Goal: Task Accomplishment & Management: Contribute content

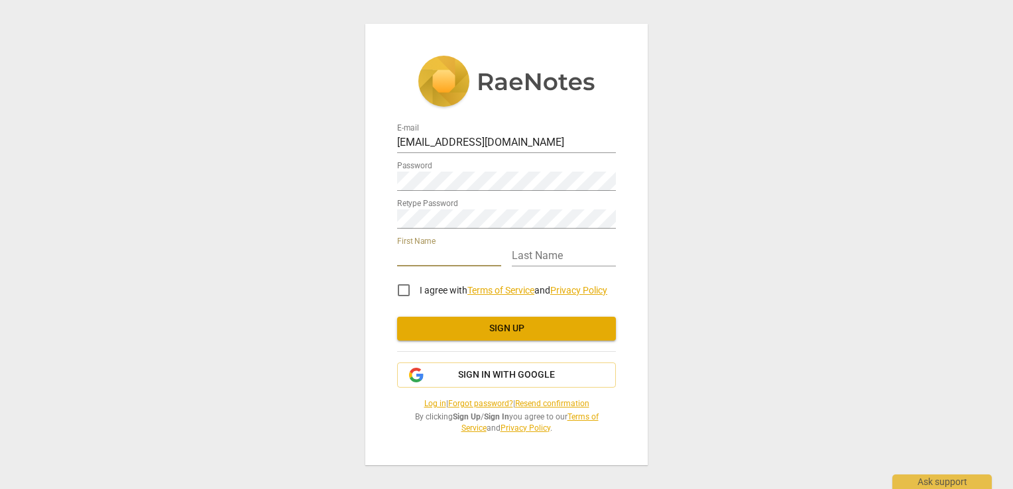
click at [406, 262] on input "text" at bounding box center [449, 256] width 104 height 19
type input "Iris"
click at [526, 256] on input "text" at bounding box center [564, 256] width 104 height 19
type input "Walshe"
click at [403, 292] on input "I agree with Terms of Service and Privacy Policy" at bounding box center [404, 290] width 32 height 32
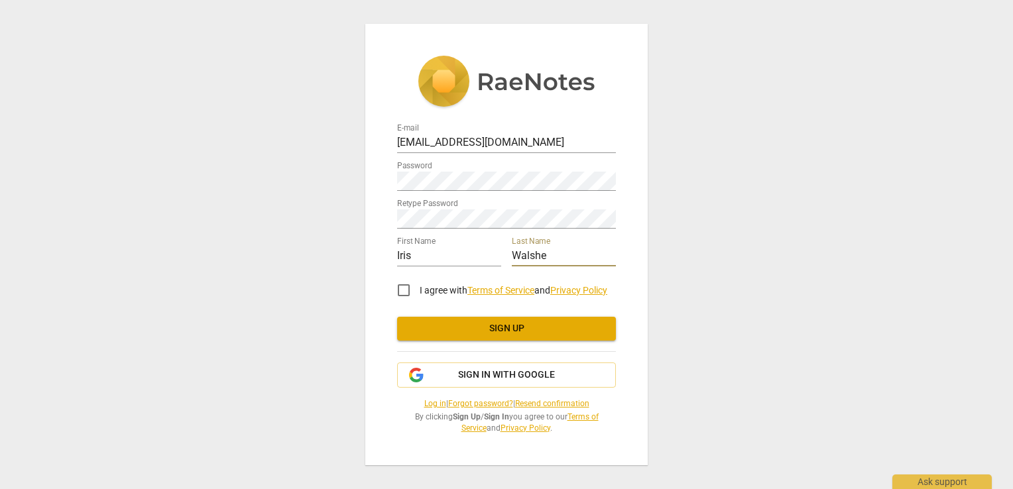
checkbox input "true"
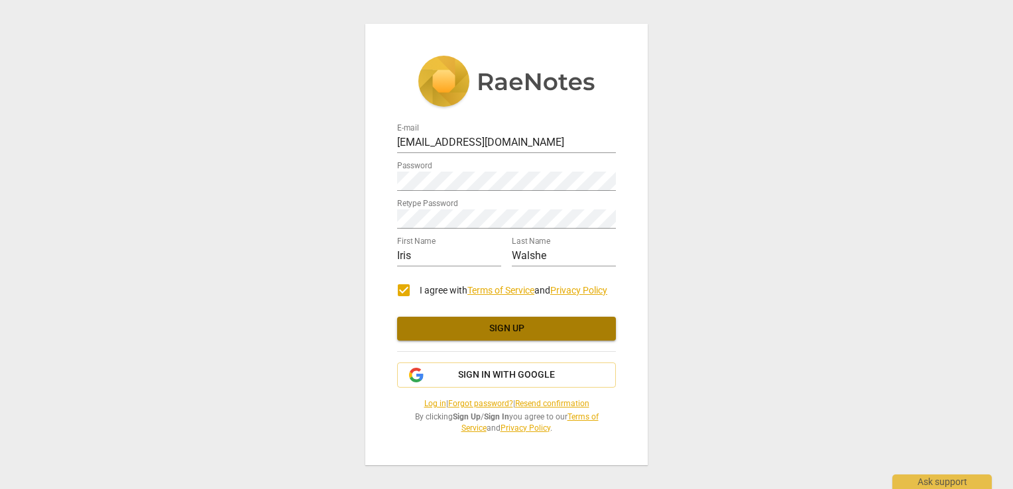
click at [496, 325] on span "Sign up" at bounding box center [506, 328] width 197 height 13
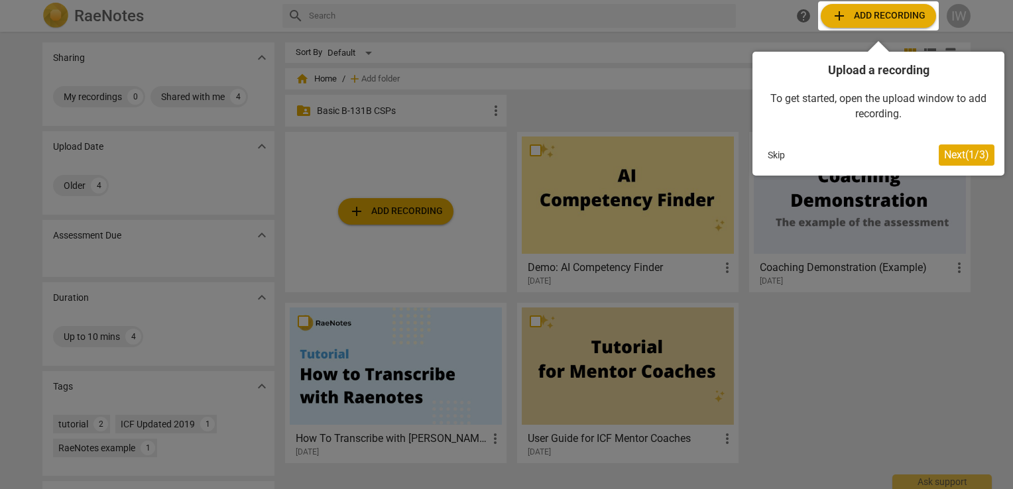
click at [952, 156] on span "Next ( 1 / 3 )" at bounding box center [966, 154] width 45 height 13
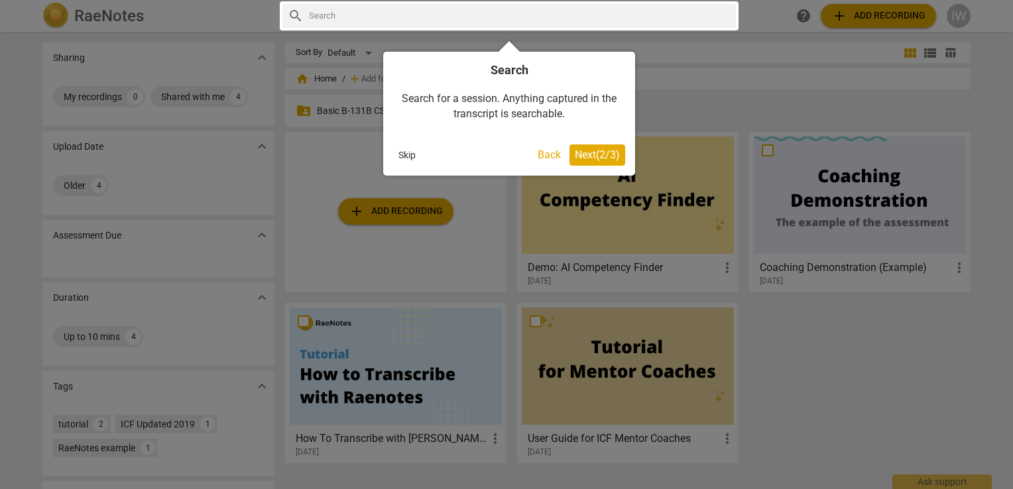
click at [604, 152] on span "Next ( 2 / 3 )" at bounding box center [597, 154] width 45 height 13
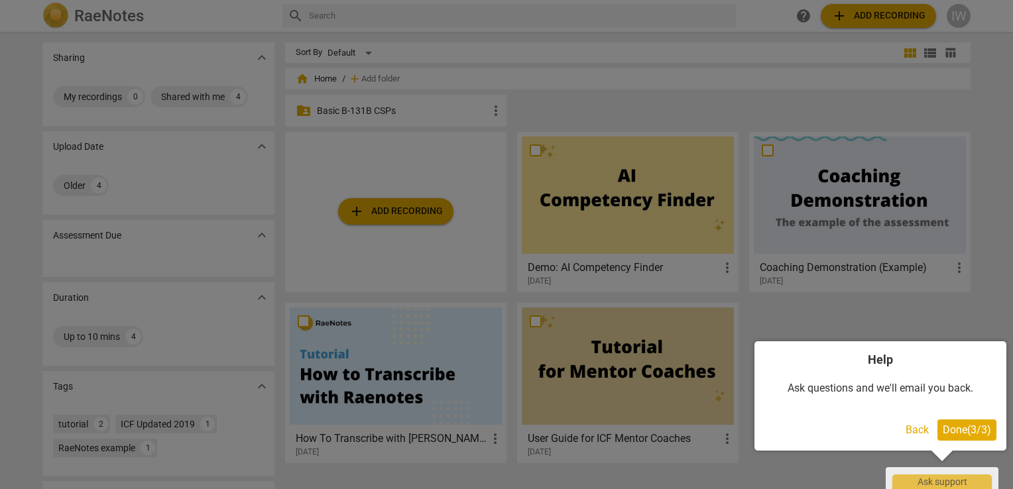
click at [955, 426] on span "Done ( 3 / 3 )" at bounding box center [966, 429] width 48 height 13
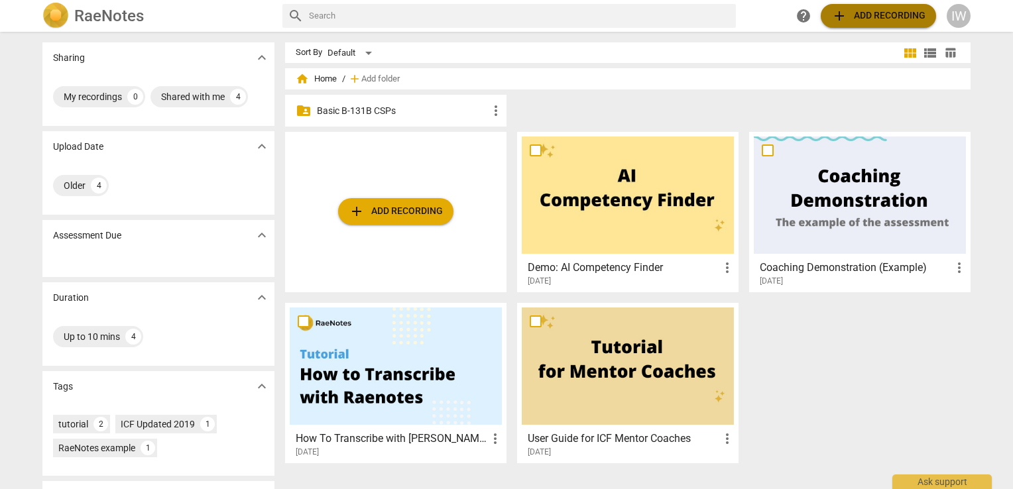
click at [850, 11] on span "add Add recording" at bounding box center [878, 16] width 94 height 16
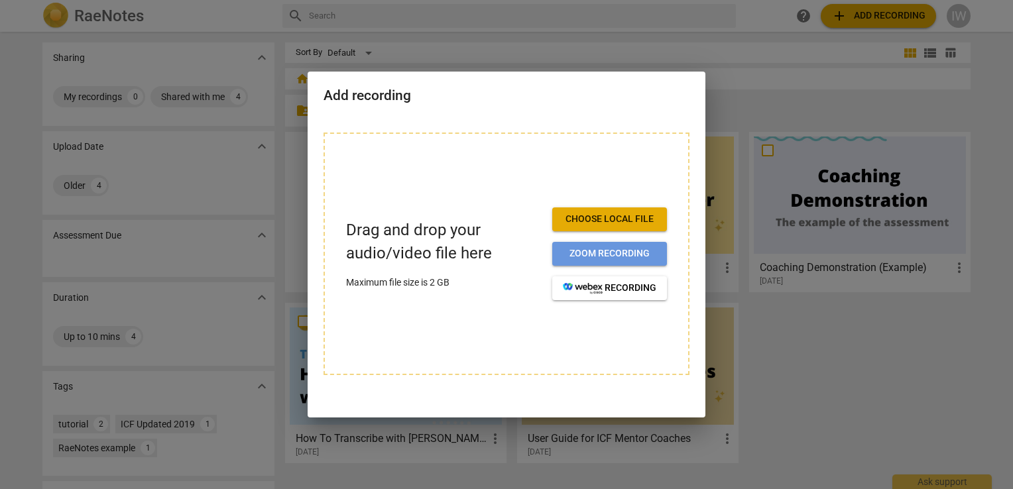
click at [611, 250] on span "Zoom recording" at bounding box center [609, 253] width 93 height 13
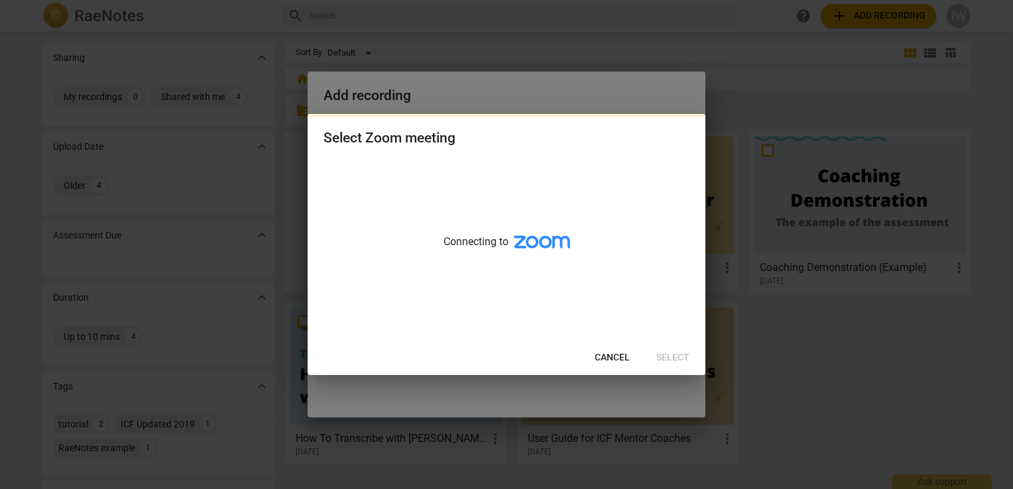
click at [603, 358] on span "Cancel" at bounding box center [611, 357] width 35 height 13
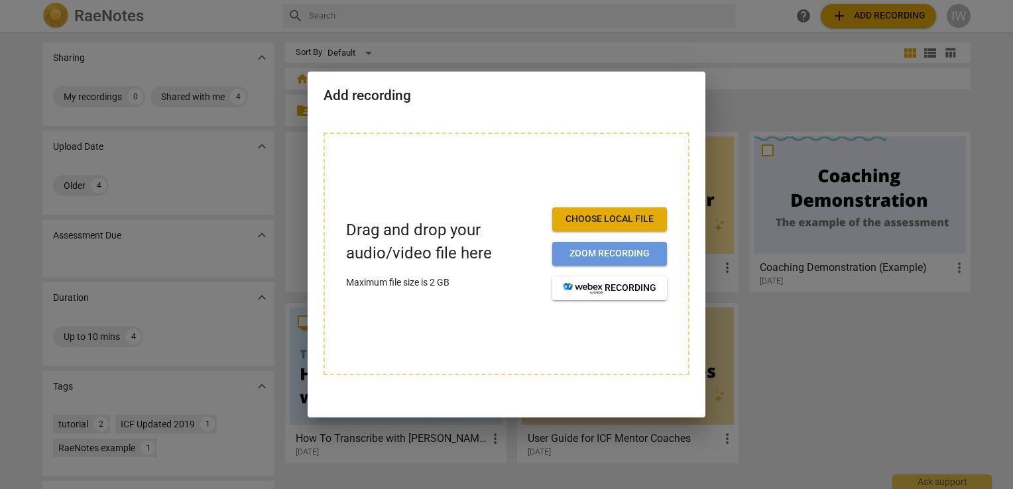
click at [567, 254] on span "Zoom recording" at bounding box center [609, 253] width 93 height 13
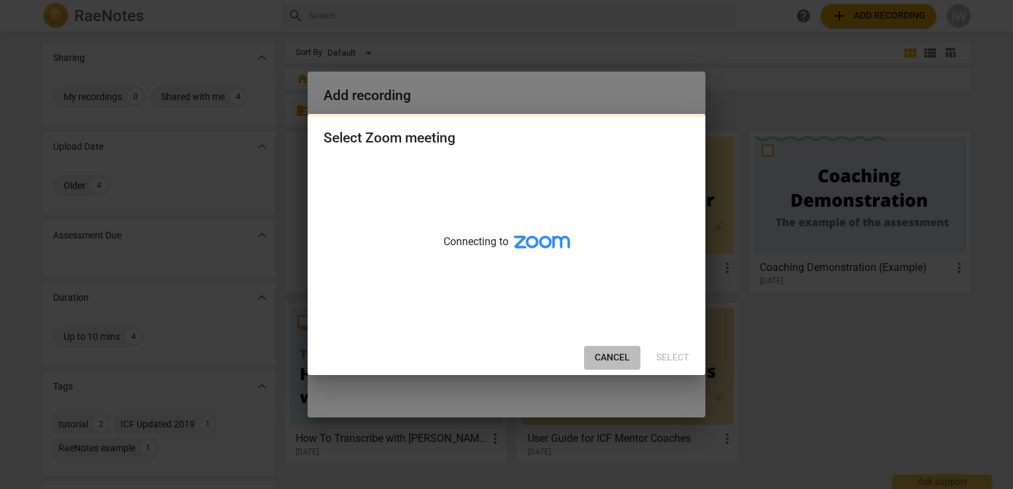
click at [602, 359] on span "Cancel" at bounding box center [611, 357] width 35 height 13
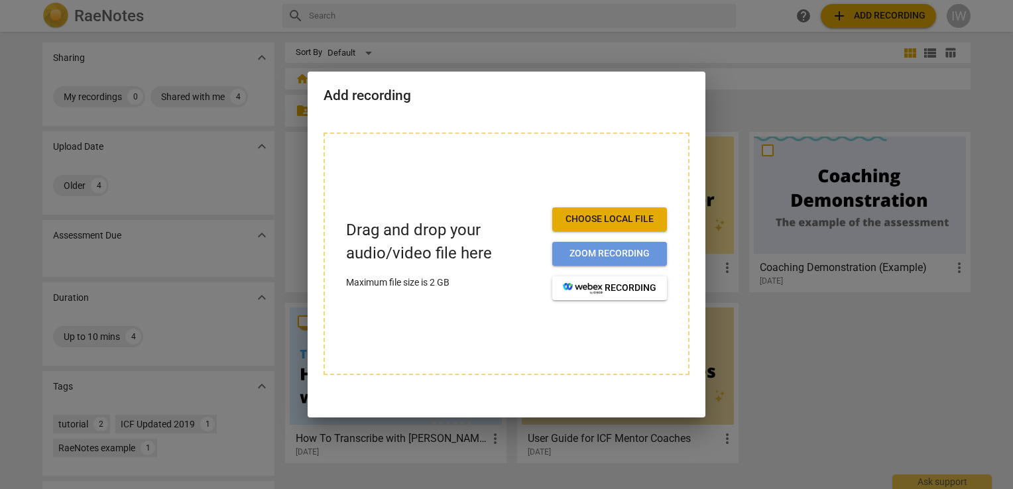
click at [570, 253] on span "Zoom recording" at bounding box center [609, 253] width 93 height 13
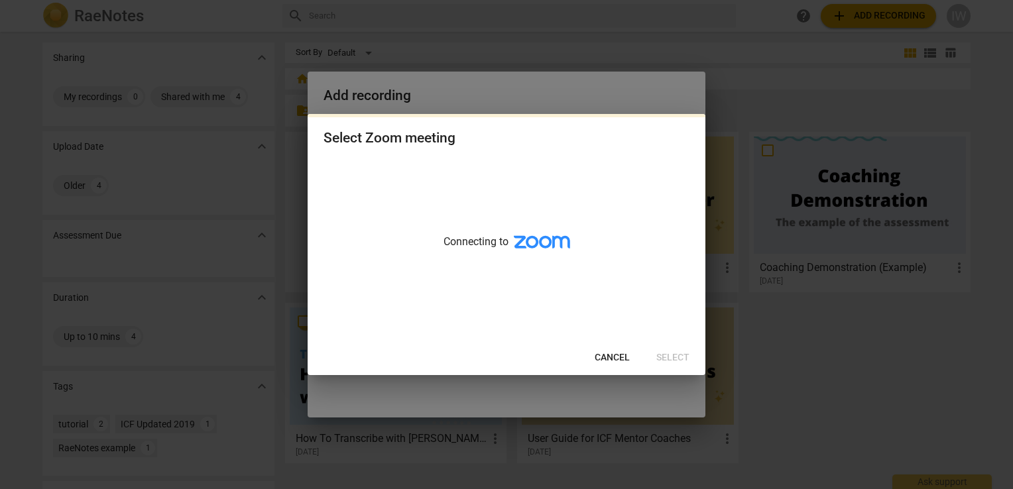
click at [602, 353] on span "Cancel" at bounding box center [611, 357] width 35 height 13
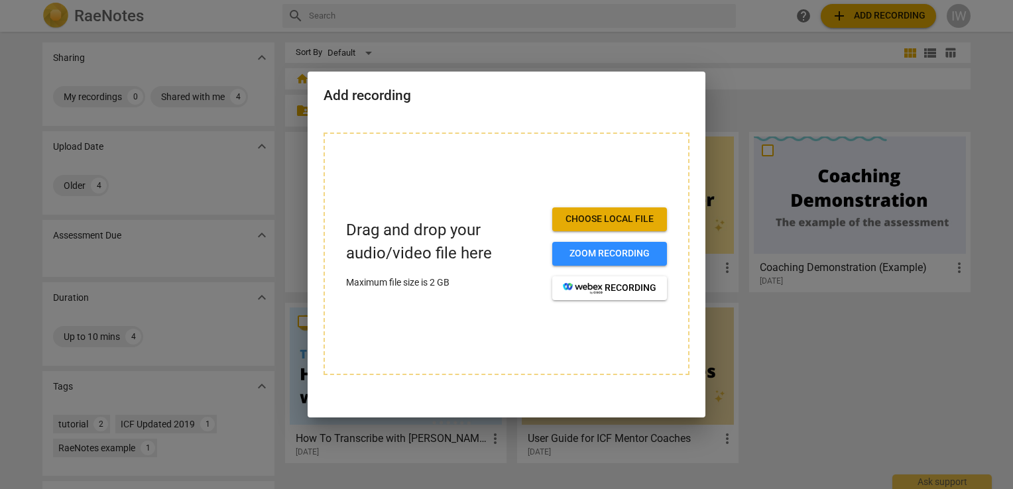
click at [788, 378] on div at bounding box center [506, 244] width 1013 height 489
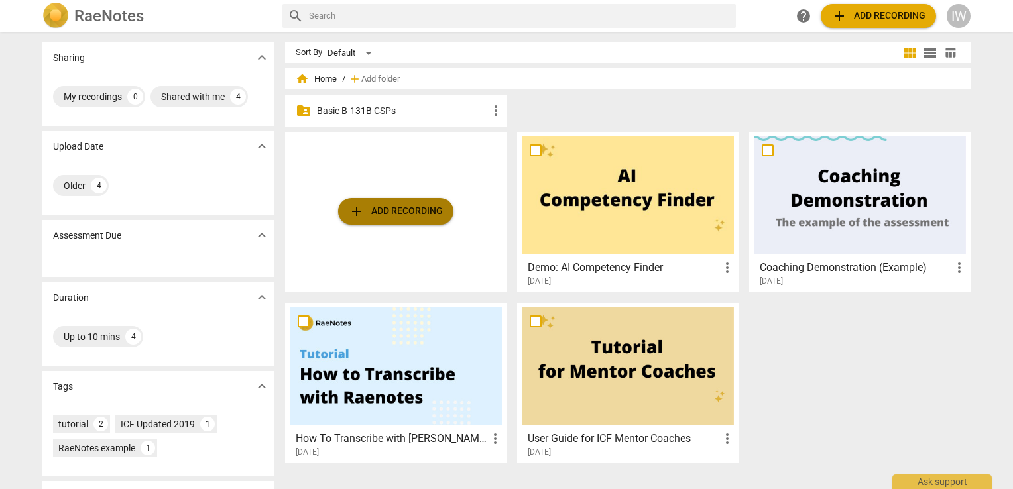
click at [408, 217] on span "add Add recording" at bounding box center [396, 211] width 94 height 16
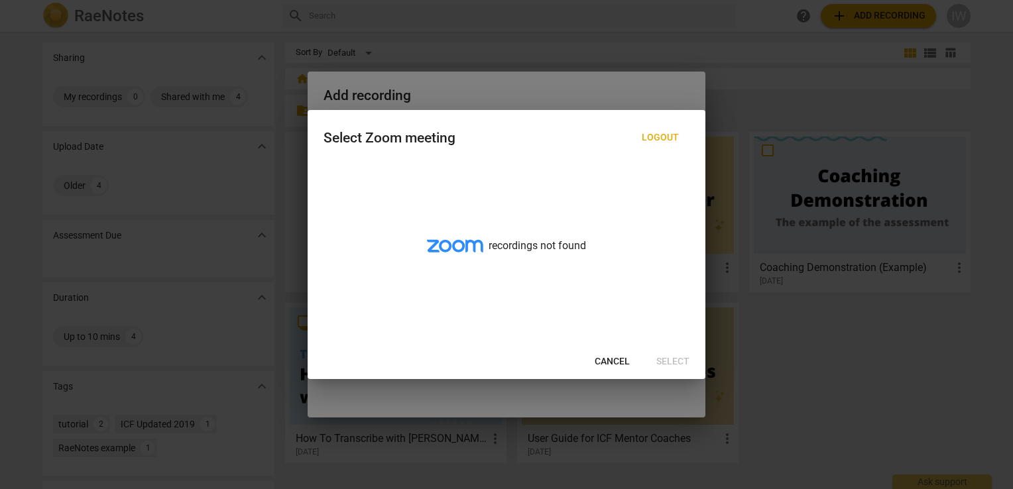
click at [610, 357] on span "Cancel" at bounding box center [611, 361] width 35 height 13
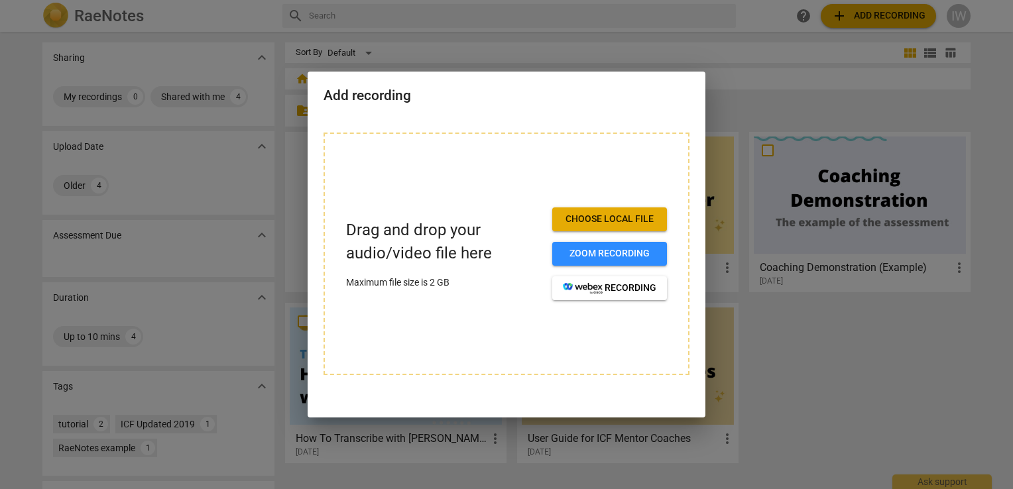
click at [724, 364] on div at bounding box center [506, 244] width 1013 height 489
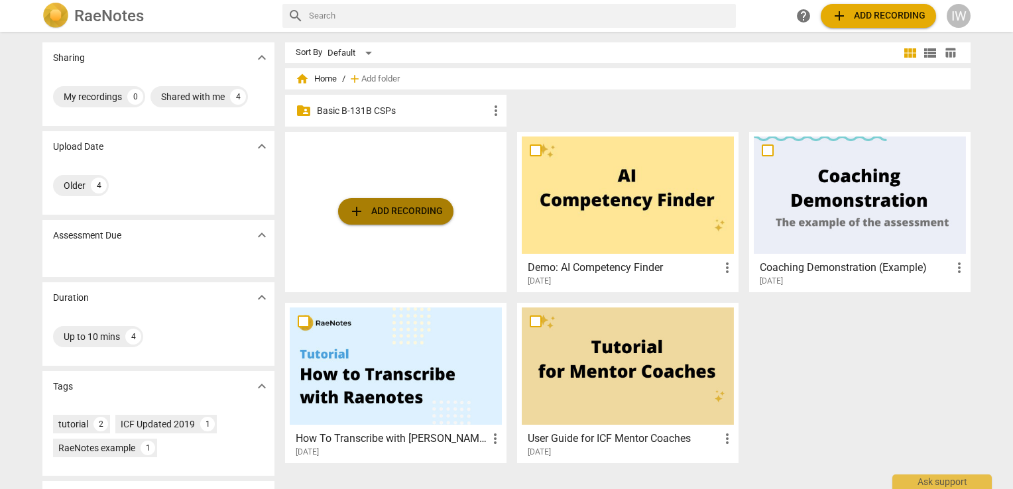
click at [396, 208] on span "add Add recording" at bounding box center [396, 211] width 94 height 16
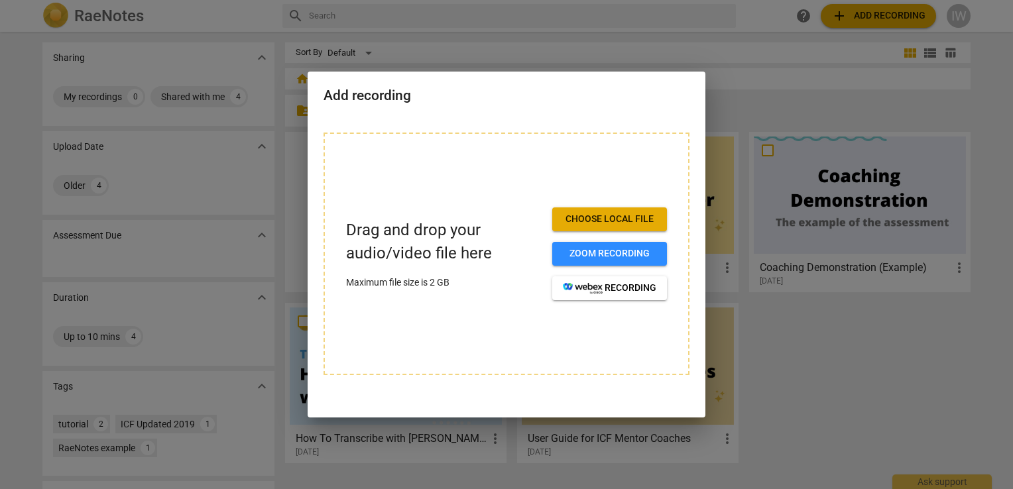
click at [792, 364] on div at bounding box center [506, 244] width 1013 height 489
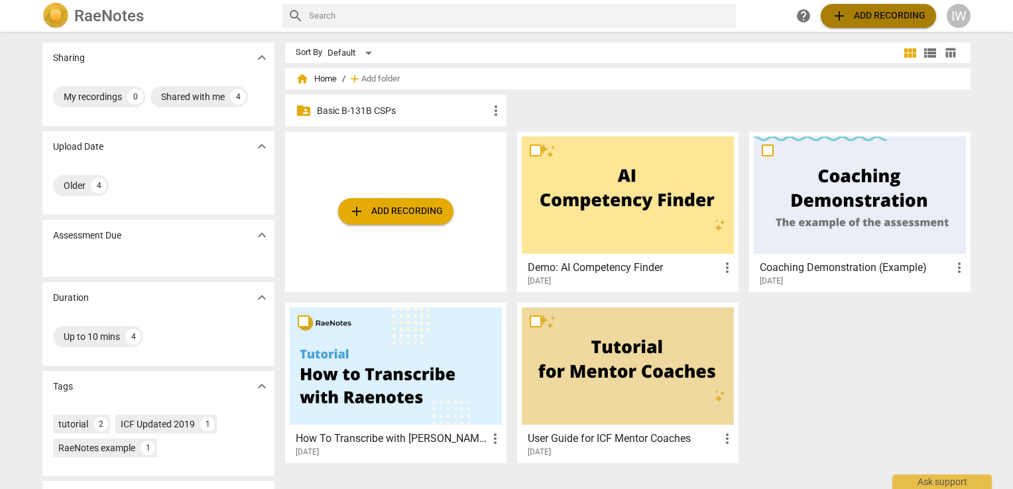
click at [864, 9] on span "add Add recording" at bounding box center [878, 16] width 94 height 16
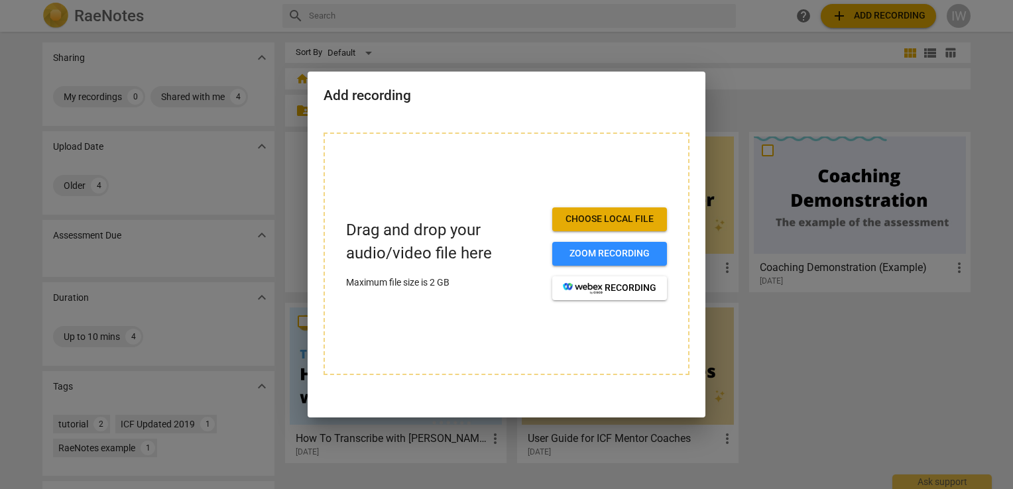
click at [429, 283] on p "Maximum file size is 2 GB" at bounding box center [443, 283] width 195 height 14
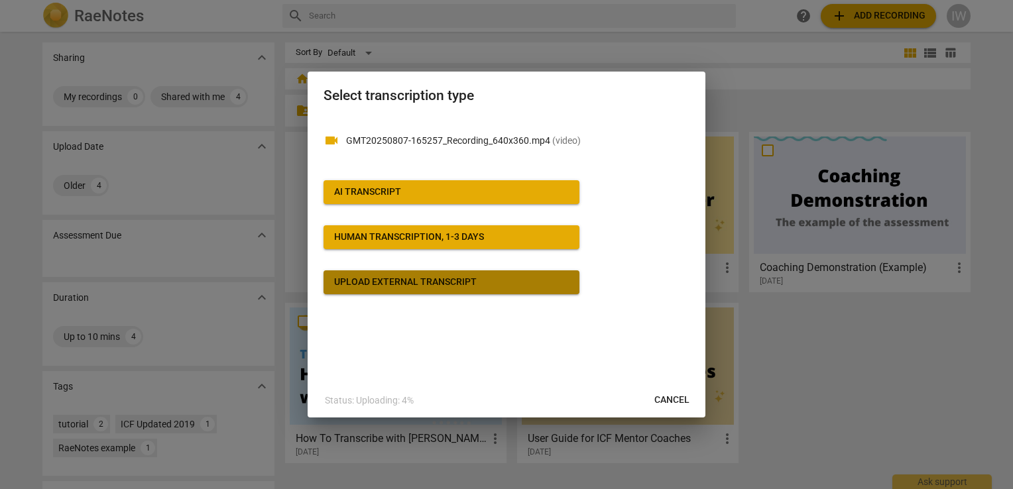
click at [419, 282] on div "Upload external transcript" at bounding box center [405, 282] width 142 height 13
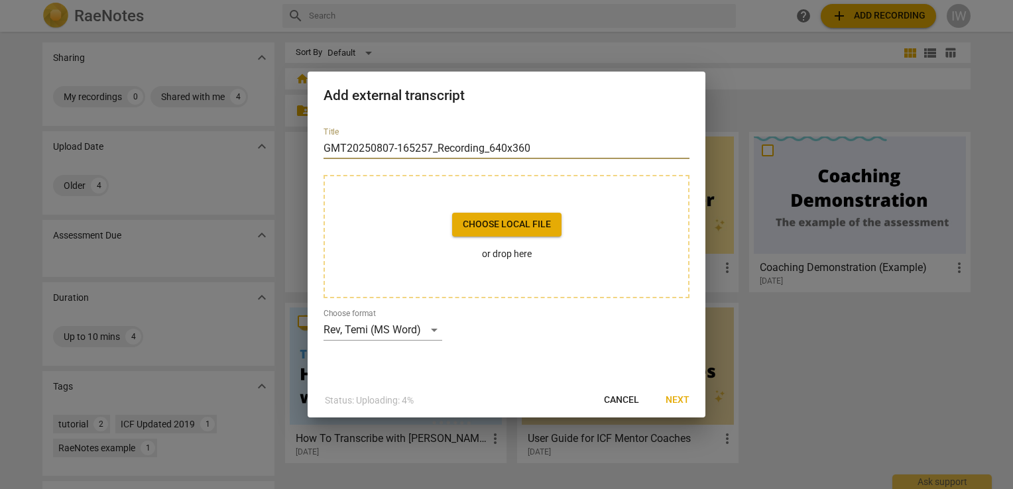
click at [378, 150] on input "GMT20250807-165257_Recording_640x360" at bounding box center [506, 148] width 366 height 21
click at [415, 150] on input "GMT20250807-165257_Recording_640x360" at bounding box center [506, 148] width 366 height 21
click at [402, 211] on div "Choose local file or drop here" at bounding box center [506, 236] width 366 height 123
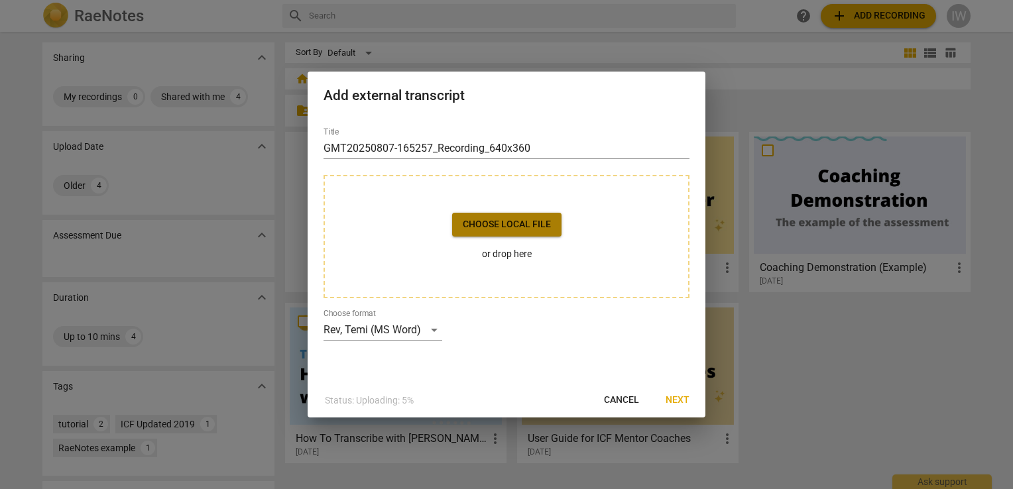
click at [499, 216] on button "Choose local file" at bounding box center [506, 225] width 109 height 24
click at [612, 400] on span "Cancel" at bounding box center [621, 400] width 35 height 13
click at [630, 396] on span "Cancel" at bounding box center [621, 400] width 35 height 13
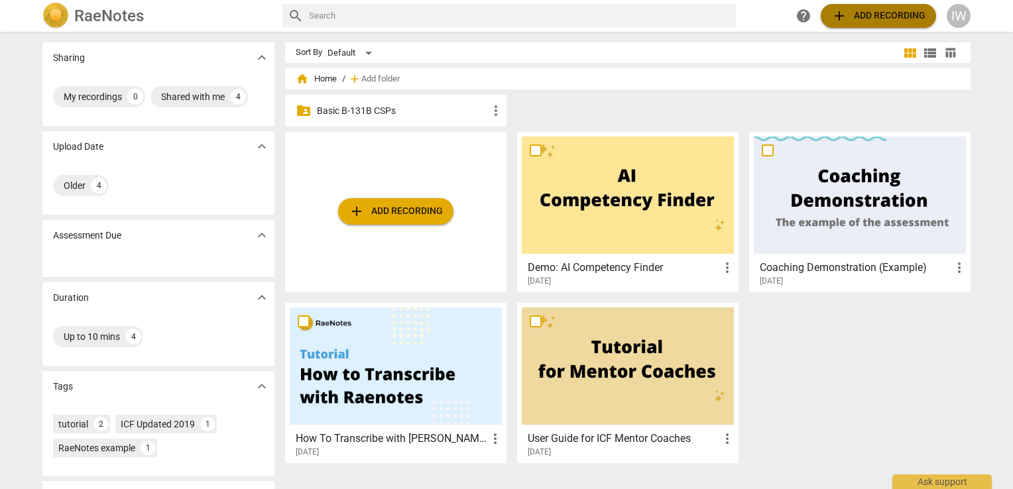
click at [864, 14] on span "add Add recording" at bounding box center [878, 16] width 94 height 16
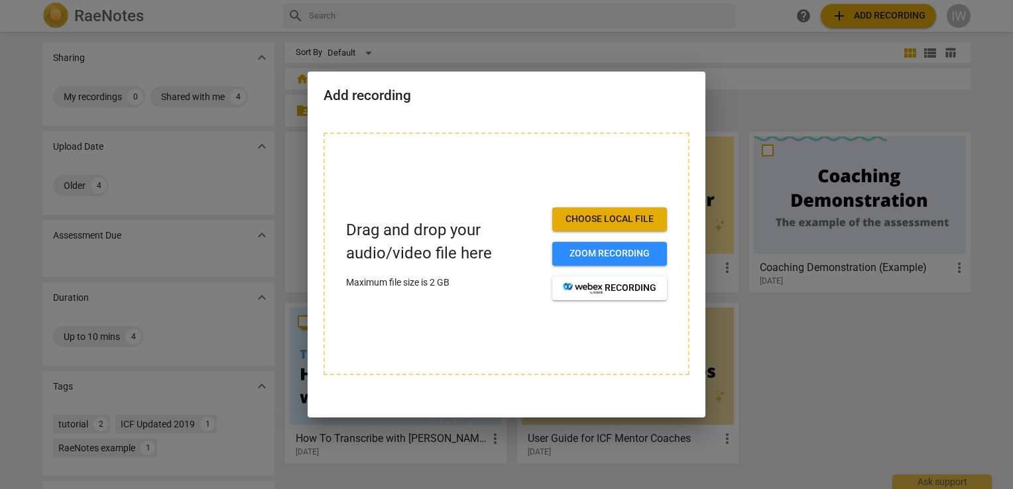
click at [443, 325] on div "Drag and drop your audio/video file here Maximum file size is 2 GB Choose local…" at bounding box center [506, 254] width 366 height 243
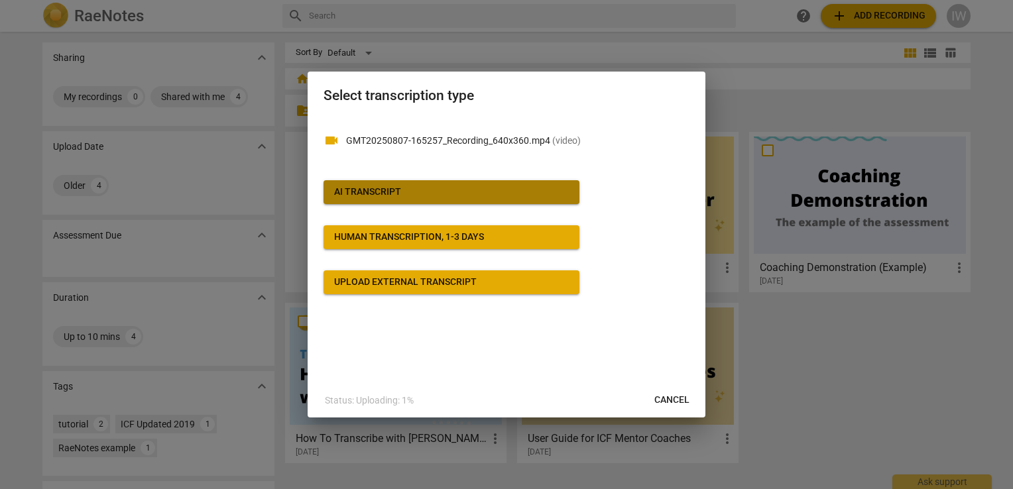
click at [514, 195] on span "AI Transcript" at bounding box center [451, 192] width 235 height 13
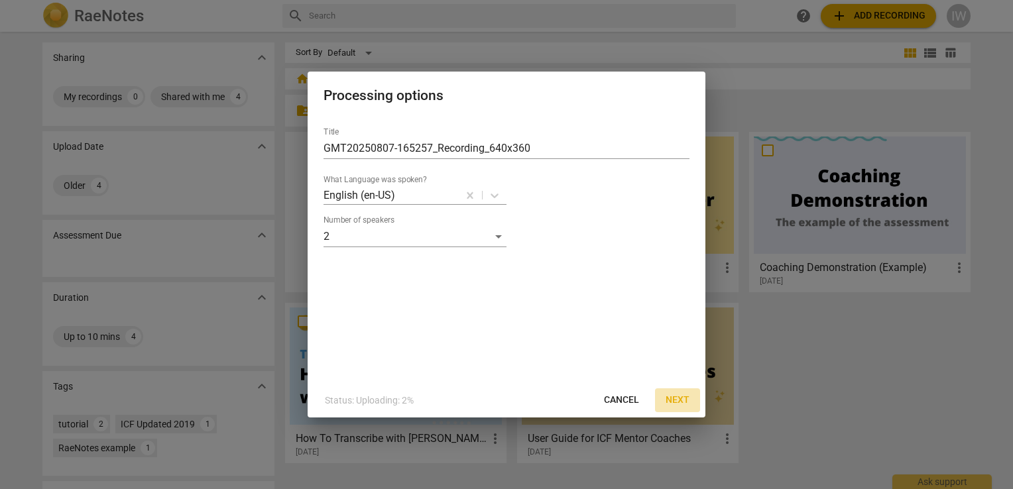
click at [677, 399] on span "Next" at bounding box center [677, 400] width 24 height 13
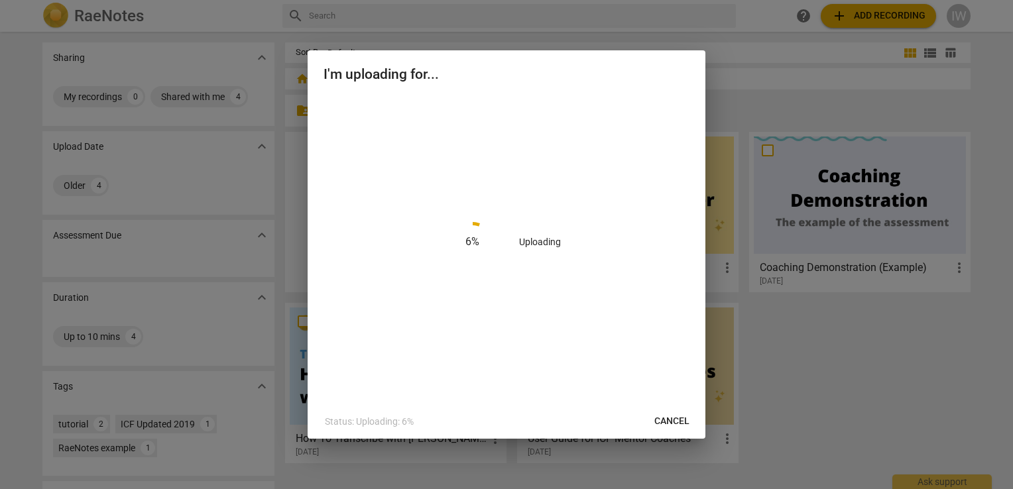
click at [665, 422] on span "Cancel" at bounding box center [671, 421] width 35 height 13
drag, startPoint x: 623, startPoint y: 59, endPoint x: 645, endPoint y: 206, distance: 148.7
click at [645, 206] on div "I'm uploading for... 7 % Uploading Status: Uploading: 7% Cancel" at bounding box center [506, 244] width 398 height 389
click at [668, 423] on span "Cancel" at bounding box center [671, 421] width 35 height 13
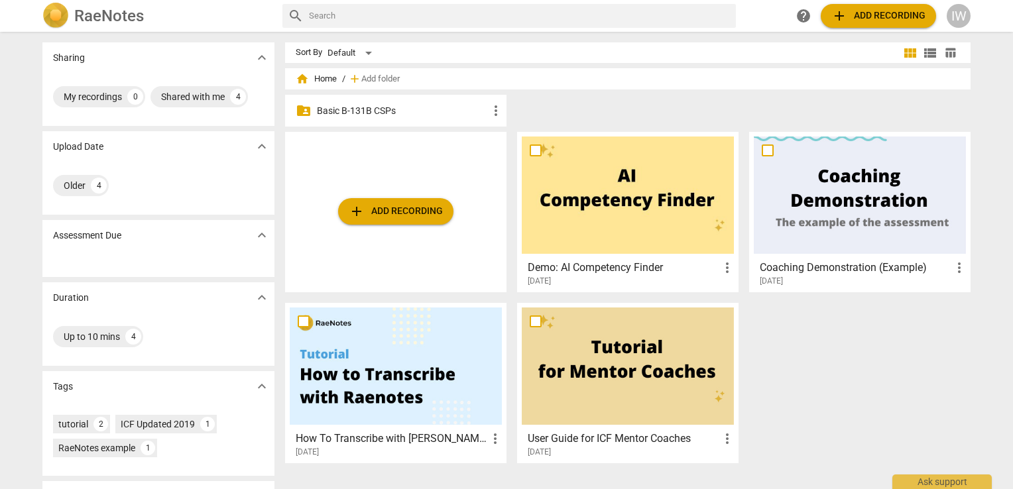
click at [353, 111] on p "Basic B-131B CSPs" at bounding box center [402, 111] width 171 height 14
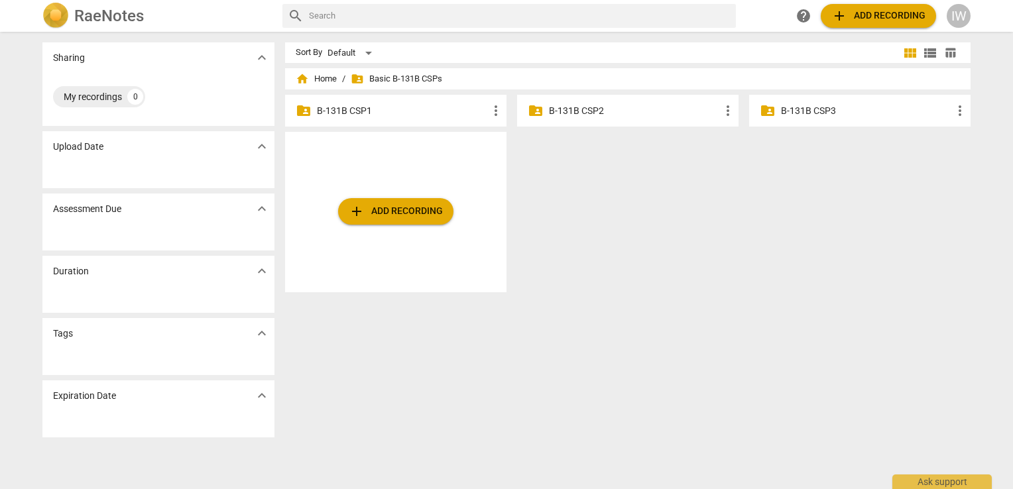
click at [407, 201] on button "add Add recording" at bounding box center [395, 211] width 115 height 27
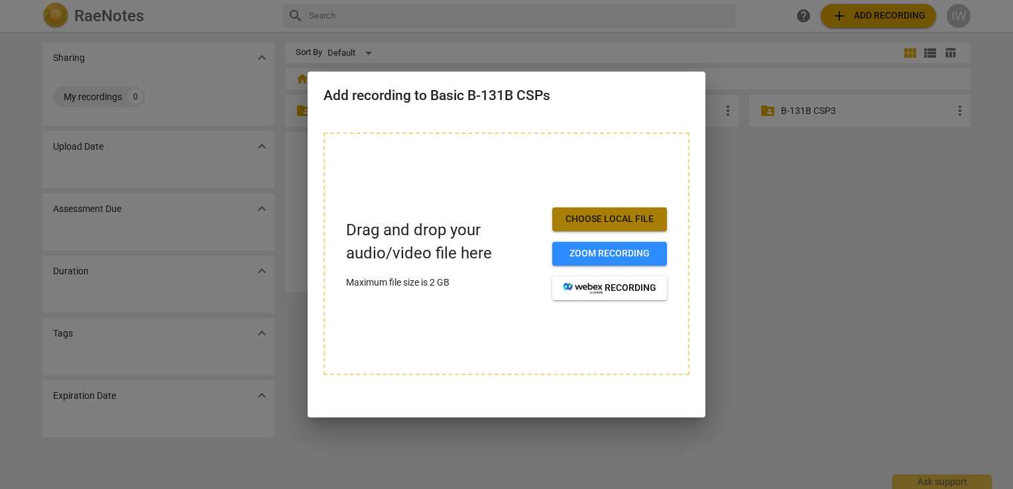
click at [603, 218] on span "Choose local file" at bounding box center [609, 219] width 93 height 13
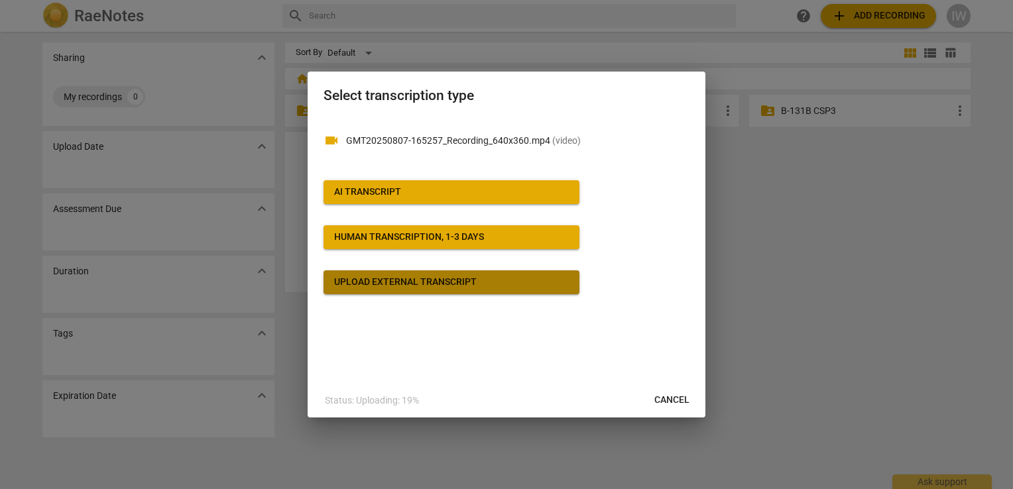
click at [368, 278] on div "Upload external transcript" at bounding box center [405, 282] width 142 height 13
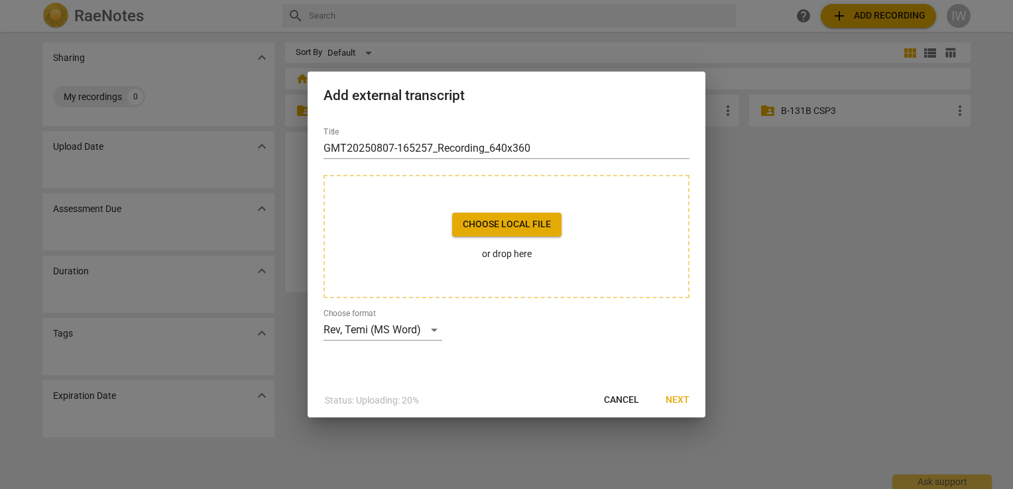
click at [673, 397] on span "Next" at bounding box center [677, 400] width 24 height 13
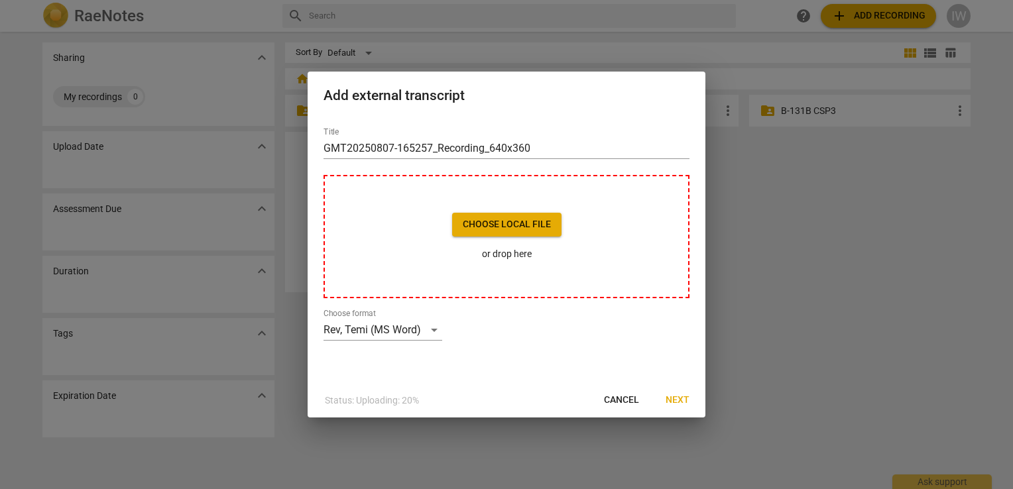
click at [611, 394] on span "Cancel" at bounding box center [621, 400] width 35 height 13
click at [630, 400] on span "Cancel" at bounding box center [621, 400] width 35 height 13
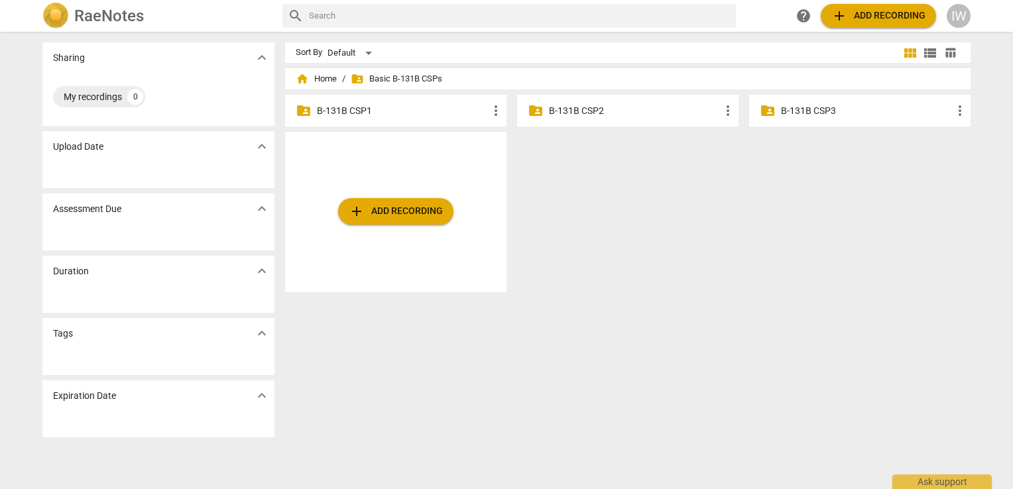
click at [433, 207] on span "add Add recording" at bounding box center [396, 211] width 94 height 16
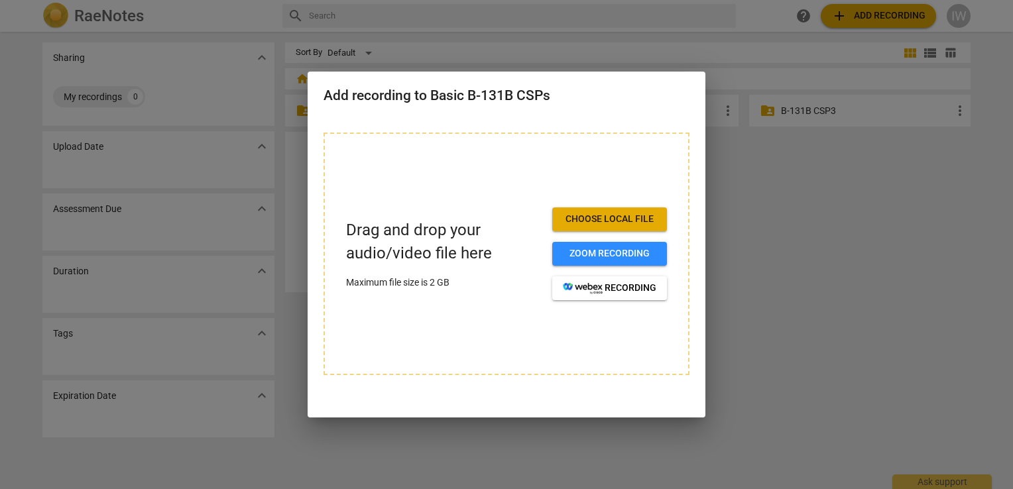
click at [573, 217] on span "Choose local file" at bounding box center [609, 219] width 93 height 13
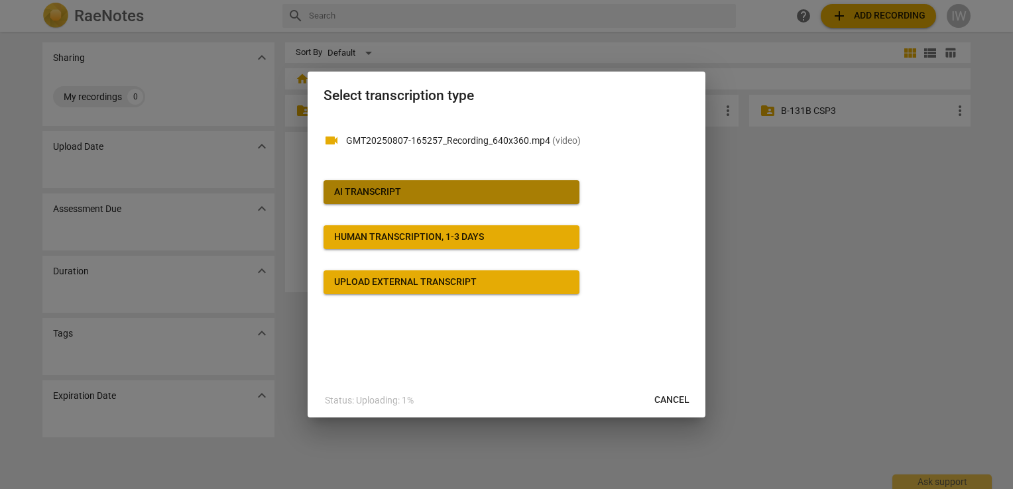
click at [433, 187] on span "AI Transcript" at bounding box center [451, 192] width 235 height 13
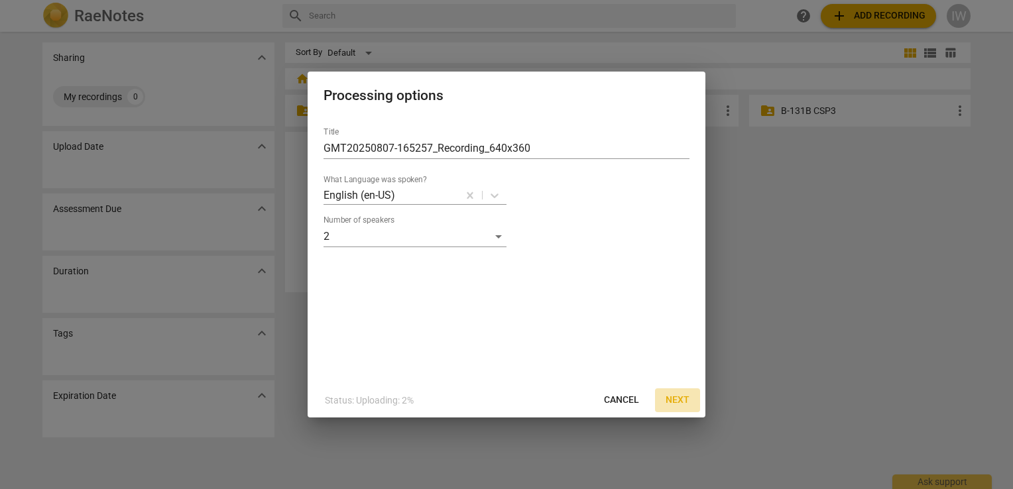
click at [678, 400] on span "Next" at bounding box center [677, 400] width 24 height 13
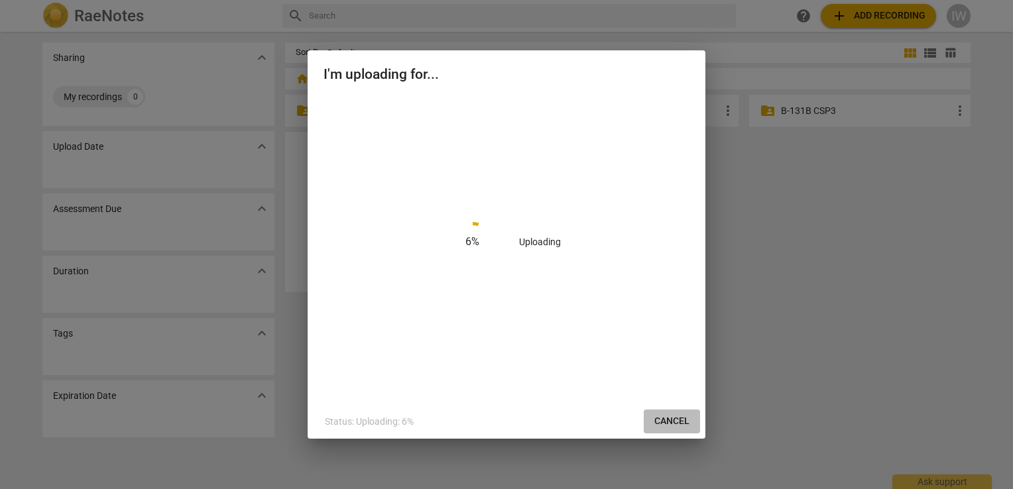
click at [671, 419] on span "Cancel" at bounding box center [671, 421] width 35 height 13
click at [671, 420] on span "Cancel" at bounding box center [671, 421] width 35 height 13
